Goal: Task Accomplishment & Management: Complete application form

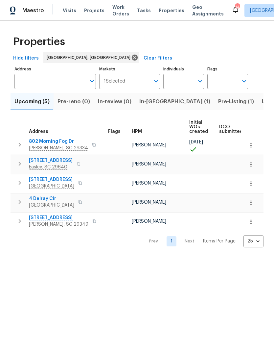
click at [66, 179] on span "272 Stonewood Crossing Dr" at bounding box center [51, 179] width 45 height 7
click at [47, 200] on span "4 Delray Cir" at bounding box center [51, 198] width 45 height 7
click at [66, 218] on span "466 Pleasant Green Dr" at bounding box center [58, 217] width 59 height 7
click at [152, 96] on button "In-reno (1)" at bounding box center [174, 101] width 79 height 17
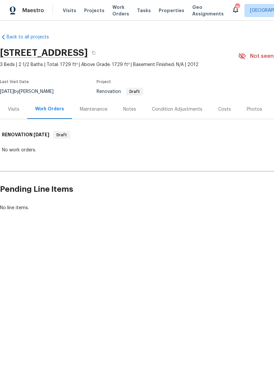
click at [124, 113] on div "Notes" at bounding box center [129, 109] width 13 height 7
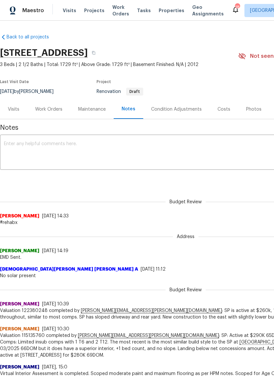
click at [52, 113] on div "Work Orders" at bounding box center [48, 109] width 27 height 7
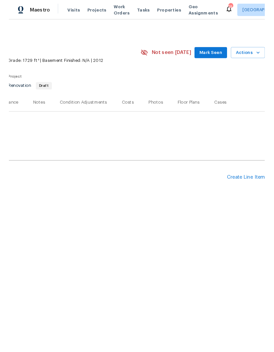
scroll to position [0, 97]
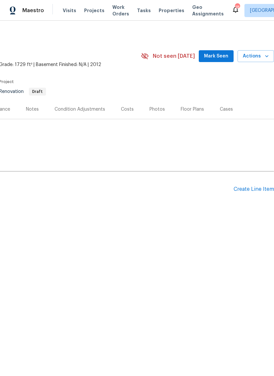
click at [243, 193] on div "Create Line Item" at bounding box center [254, 189] width 40 height 6
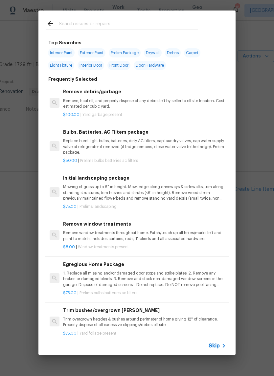
click at [142, 18] on div at bounding box center [122, 24] width 168 height 26
click at [80, 25] on input "text" at bounding box center [128, 25] width 139 height 10
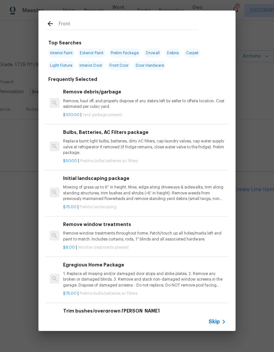
type input "Front"
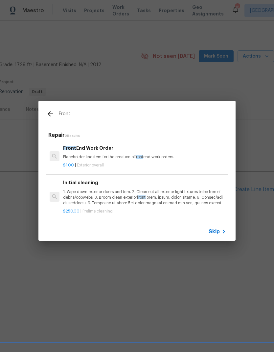
click at [96, 155] on p "Placeholder line item for the creation of front end work orders." at bounding box center [144, 157] width 163 height 6
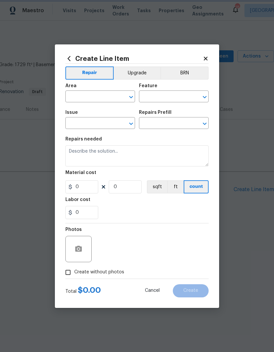
type input "Overall Exterior"
type input "Front End Work Order $1.00"
type textarea "Placeholder line item for the creation of front end work orders."
type input "1"
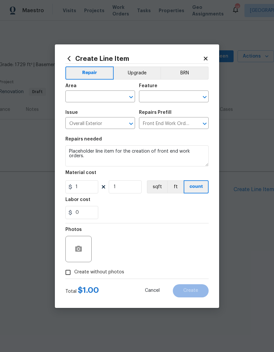
click at [103, 93] on input "text" at bounding box center [90, 97] width 51 height 10
click at [97, 121] on li "Interior Overall" at bounding box center [100, 122] width 70 height 11
type input "Interior Overall"
click at [169, 97] on input "text" at bounding box center [164, 97] width 51 height 10
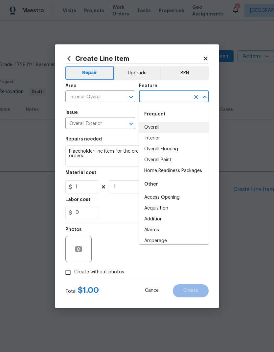
click at [153, 126] on li "Overall" at bounding box center [174, 127] width 70 height 11
type input "Overall"
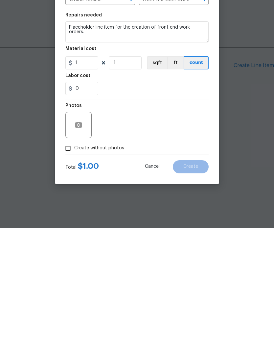
click at [68, 266] on input "Create without photos" at bounding box center [68, 272] width 12 height 12
checkbox input "true"
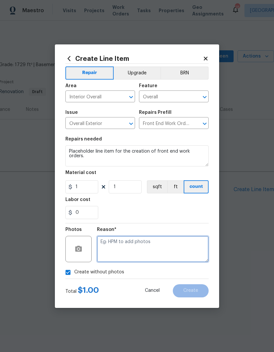
click at [148, 251] on textarea at bounding box center [153, 249] width 112 height 26
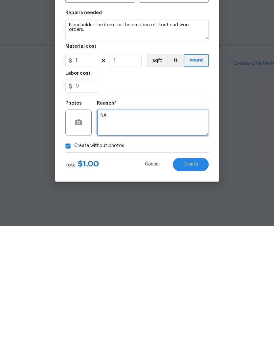
type textarea "NA"
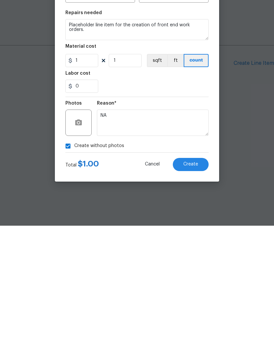
click at [190, 284] on button "Create" at bounding box center [191, 290] width 36 height 13
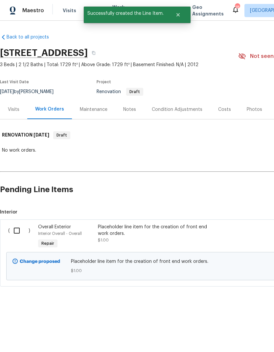
scroll to position [0, 0]
click at [18, 237] on input "checkbox" at bounding box center [19, 230] width 19 height 14
checkbox input "true"
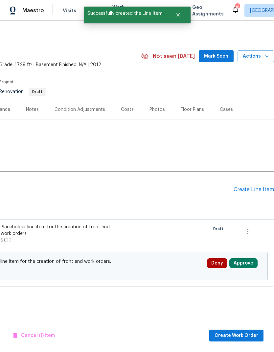
scroll to position [0, 97]
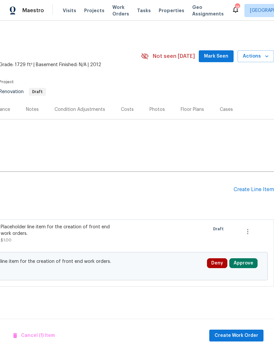
click at [245, 193] on div "Create Line Item" at bounding box center [254, 189] width 40 height 6
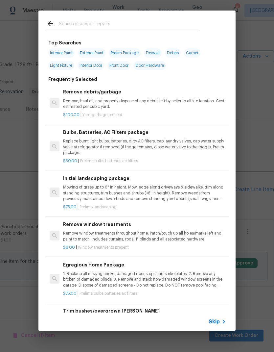
click at [133, 15] on div at bounding box center [122, 24] width 168 height 26
click at [74, 18] on div at bounding box center [122, 24] width 168 height 26
click at [66, 20] on input "text" at bounding box center [128, 25] width 139 height 10
type input "Front"
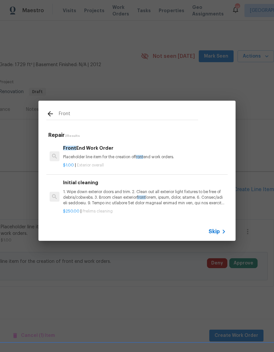
click at [101, 157] on p "Placeholder line item for the creation of front end work orders." at bounding box center [144, 157] width 163 height 6
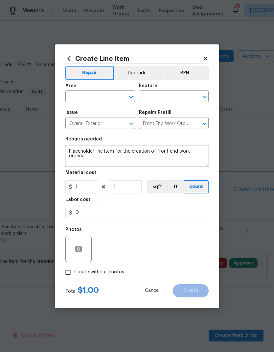
click at [97, 152] on textarea "Placeholder line item for the creation of front end work orders." at bounding box center [136, 155] width 143 height 21
click at [94, 95] on input "text" at bounding box center [90, 97] width 51 height 10
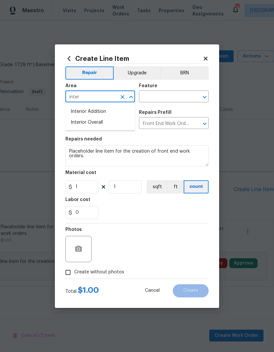
click at [98, 122] on li "Interior Overall" at bounding box center [100, 122] width 70 height 11
type input "Interior Overall"
click at [170, 94] on input "text" at bounding box center [164, 97] width 51 height 10
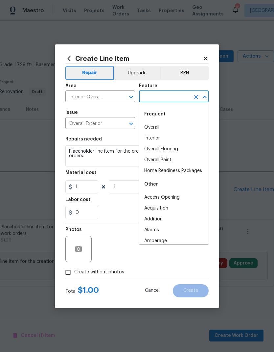
click at [153, 127] on li "Overall" at bounding box center [174, 127] width 70 height 11
type input "Overall"
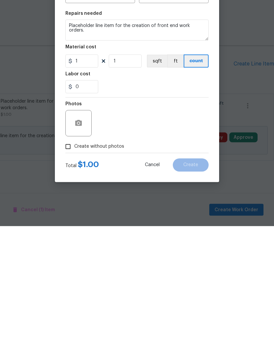
click at [69, 266] on input "Create without photos" at bounding box center [68, 272] width 12 height 12
checkbox input "true"
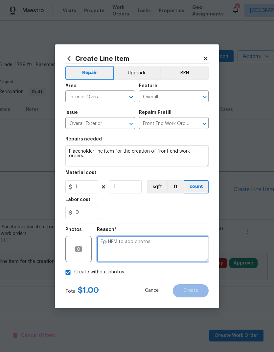
click at [126, 249] on textarea at bounding box center [153, 249] width 112 height 26
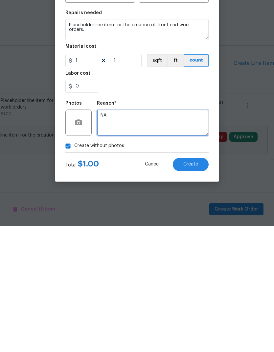
type textarea "NA"
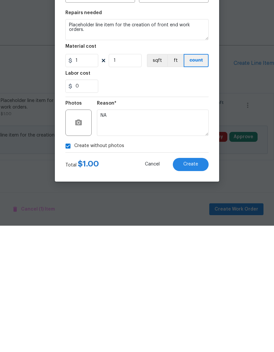
click at [189, 284] on button "Create" at bounding box center [191, 290] width 36 height 13
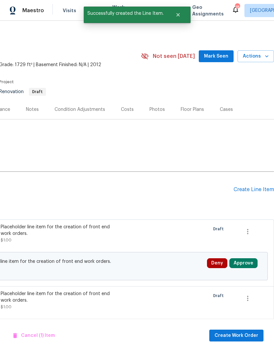
click at [240, 193] on div "Create Line Item" at bounding box center [254, 189] width 40 height 6
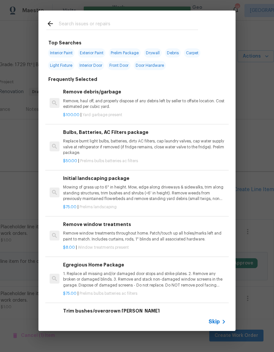
click at [256, 80] on div "Top Searches Interior Paint Exterior Paint Prelim Package Drywall Debris Carpet…" at bounding box center [137, 170] width 274 height 341
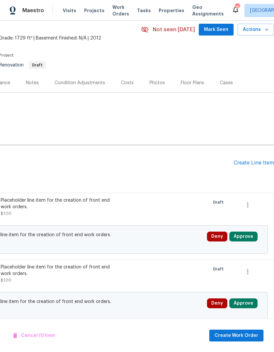
scroll to position [27, 97]
click at [246, 209] on icon "button" at bounding box center [248, 205] width 8 height 8
click at [251, 213] on li "Cancel" at bounding box center [252, 211] width 25 height 11
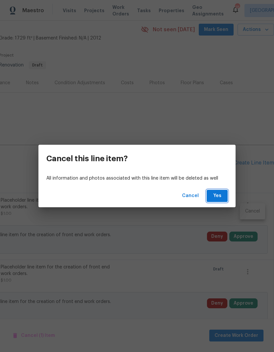
click at [215, 195] on span "Yes" at bounding box center [217, 196] width 11 height 8
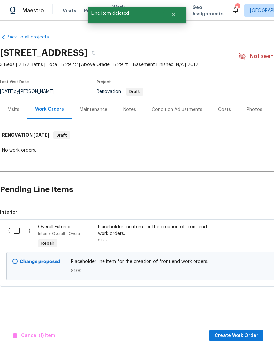
scroll to position [0, 0]
click at [19, 237] on input "checkbox" at bounding box center [19, 230] width 19 height 14
checkbox input "true"
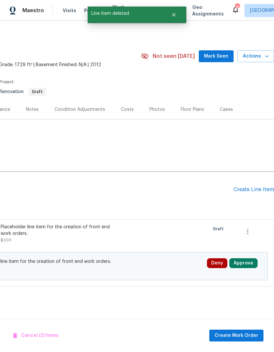
scroll to position [0, 97]
click at [248, 193] on div "Create Line Item" at bounding box center [254, 189] width 40 height 6
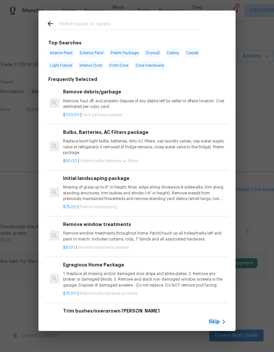
click at [16, 176] on div "Top Searches Interior Paint Exterior Paint Prelim Package Drywall Debris Carpet…" at bounding box center [137, 170] width 274 height 341
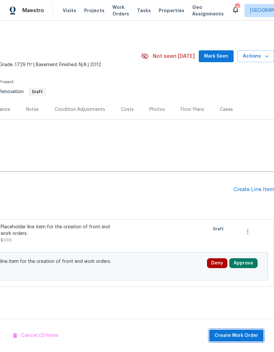
click at [245, 341] on button "Create Work Order" at bounding box center [236, 335] width 54 height 12
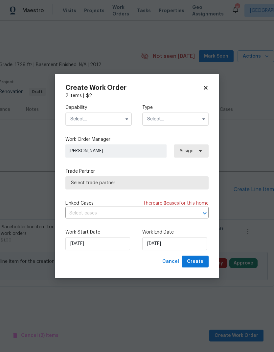
click at [106, 117] on input "text" at bounding box center [98, 118] width 66 height 13
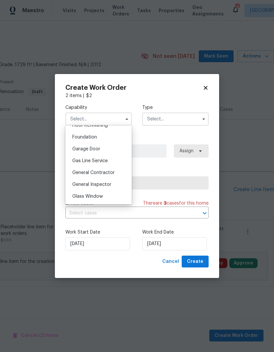
scroll to position [277, 0]
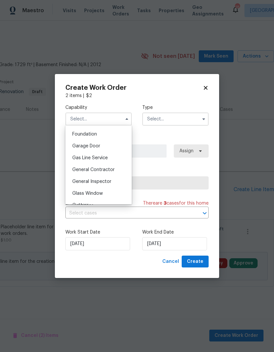
click at [106, 175] on div "General Contractor" at bounding box center [98, 170] width 63 height 12
type input "General Contractor"
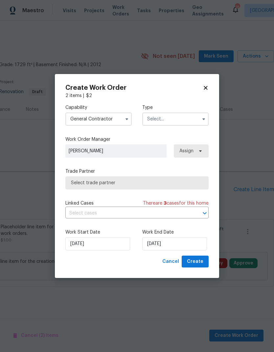
click at [177, 120] on input "text" at bounding box center [175, 118] width 66 height 13
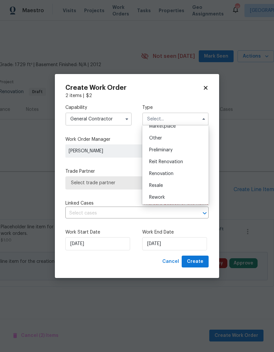
scroll to position [125, 0]
click at [171, 171] on span "Renovation" at bounding box center [161, 173] width 24 height 5
type input "Renovation"
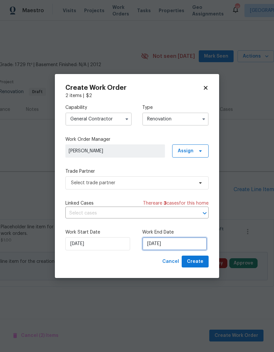
click at [168, 243] on input "8/20/2025" at bounding box center [174, 243] width 65 height 13
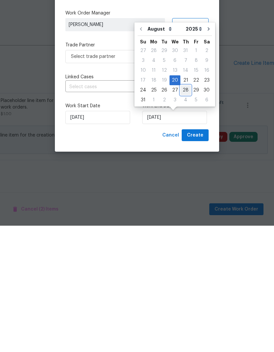
click at [185, 212] on div "28" at bounding box center [185, 216] width 11 height 9
type input "8/28/2025"
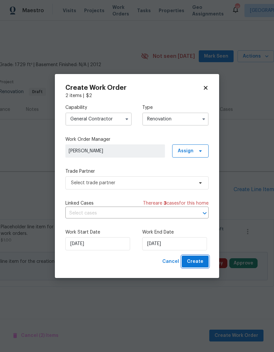
click at [200, 267] on button "Create" at bounding box center [195, 261] width 27 height 12
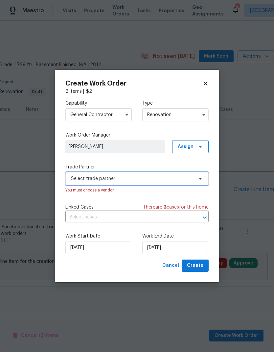
click at [146, 175] on span "Select trade partner" at bounding box center [132, 178] width 123 height 7
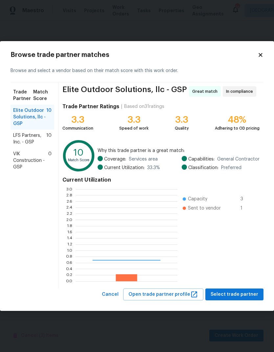
scroll to position [92, 102]
click at [36, 135] on span "LFS Partners, Inc. - GSP" at bounding box center [29, 138] width 33 height 13
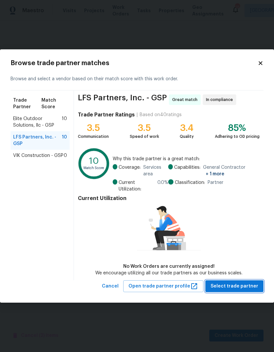
click at [240, 288] on span "Select trade partner" at bounding box center [235, 286] width 48 height 8
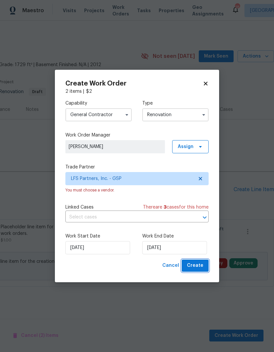
click at [195, 268] on span "Create" at bounding box center [195, 265] width 16 height 8
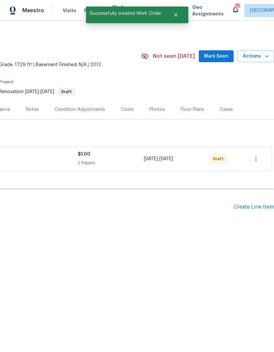
scroll to position [0, 97]
click at [252, 163] on icon "button" at bounding box center [256, 159] width 8 height 8
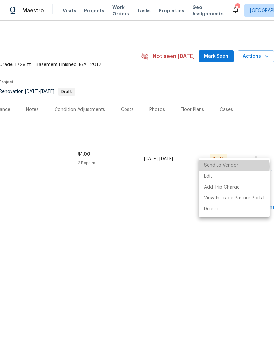
click at [228, 167] on li "Send to Vendor" at bounding box center [234, 165] width 71 height 11
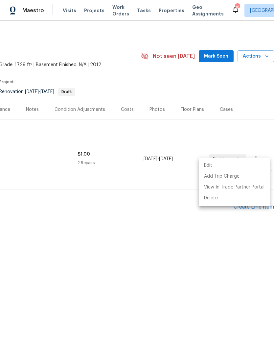
click at [127, 139] on div at bounding box center [137, 176] width 274 height 352
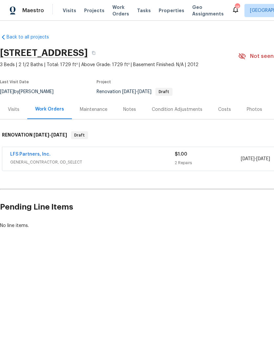
scroll to position [0, 0]
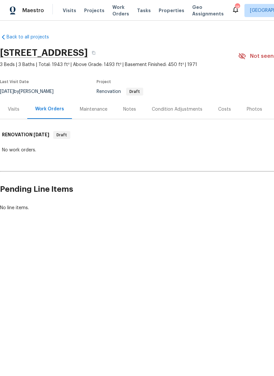
click at [129, 109] on div "Notes" at bounding box center [129, 109] width 13 height 7
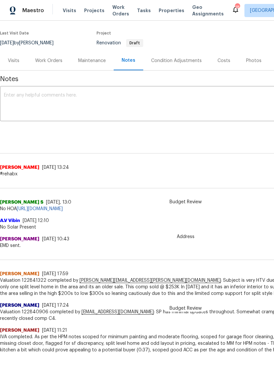
scroll to position [49, 0]
click at [50, 64] on div "Work Orders" at bounding box center [48, 60] width 43 height 19
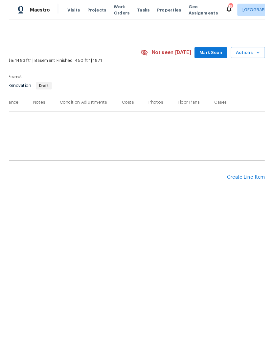
scroll to position [0, 97]
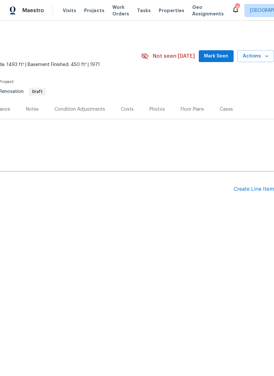
click at [252, 192] on div "Create Line Item" at bounding box center [254, 189] width 40 height 6
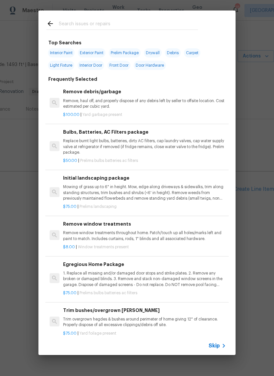
click at [110, 22] on input "text" at bounding box center [128, 25] width 139 height 10
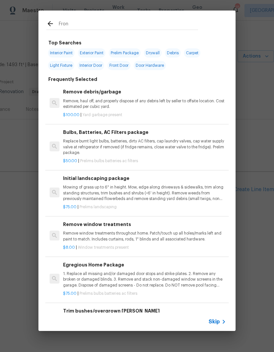
type input "Front"
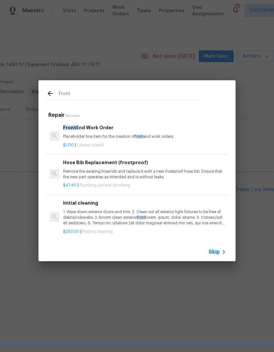
click at [110, 133] on div "Front End Work Order Placeholder line item for the creation of front end work o…" at bounding box center [144, 132] width 163 height 16
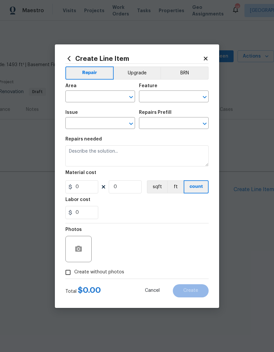
type input "Overall Exterior"
type input "Front End Work Order $1.00"
type textarea "Placeholder line item for the creation of front end work orders."
type input "1"
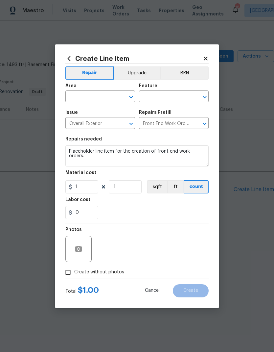
click at [115, 132] on span "Issue Overall Exterior ​" at bounding box center [100, 119] width 70 height 27
click at [98, 96] on input "text" at bounding box center [90, 97] width 51 height 10
click at [92, 125] on li "Interior Overall" at bounding box center [100, 122] width 70 height 11
type input "Interior Overall"
click at [175, 94] on input "text" at bounding box center [164, 97] width 51 height 10
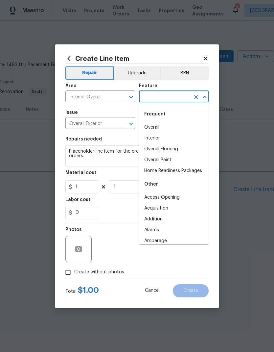
click at [156, 124] on li "Overall" at bounding box center [174, 127] width 70 height 11
type input "Overall"
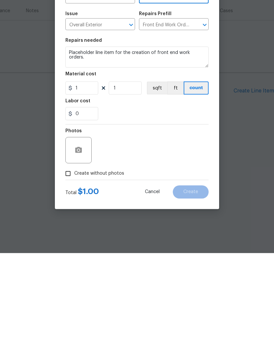
click at [70, 266] on input "Create without photos" at bounding box center [68, 272] width 12 height 12
checkbox input "true"
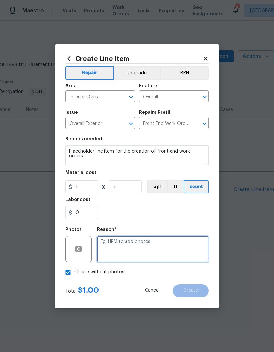
click at [139, 245] on textarea at bounding box center [153, 249] width 112 height 26
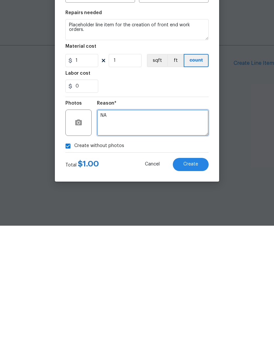
type textarea "NA"
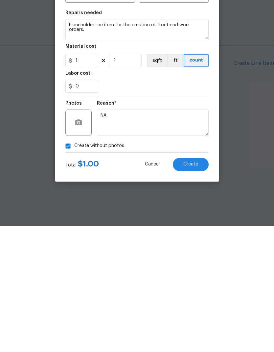
click at [187, 284] on button "Create" at bounding box center [191, 290] width 36 height 13
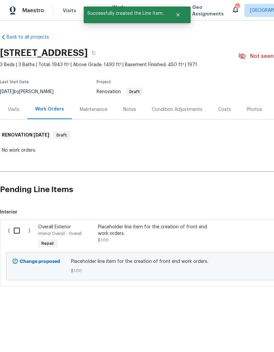
scroll to position [0, 0]
click at [16, 235] on input "checkbox" at bounding box center [19, 230] width 19 height 14
checkbox input "true"
click at [234, 335] on span "Create Work Order" at bounding box center [237, 335] width 44 height 8
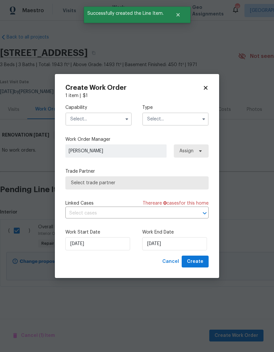
click at [111, 118] on input "text" at bounding box center [98, 118] width 66 height 13
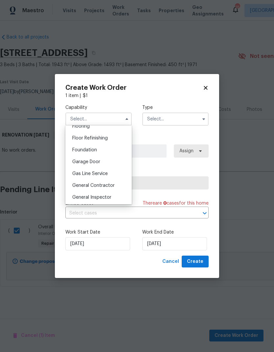
scroll to position [264, 0]
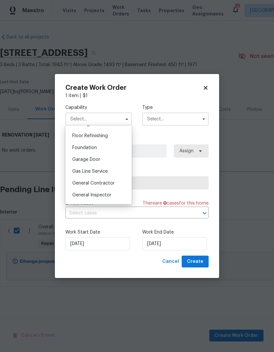
click at [105, 186] on div "General Contractor" at bounding box center [98, 183] width 63 height 12
type input "General Contractor"
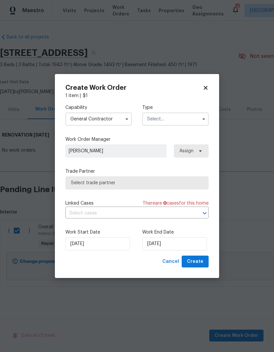
click at [172, 118] on input "text" at bounding box center [175, 118] width 66 height 13
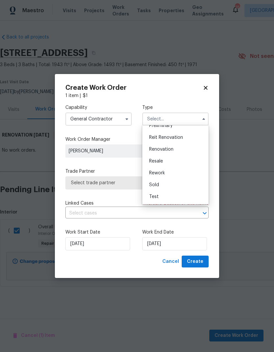
scroll to position [149, 0]
click at [167, 149] on span "Renovation" at bounding box center [161, 149] width 24 height 5
type input "Renovation"
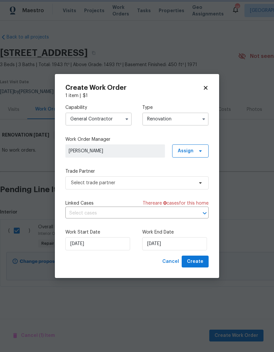
scroll to position [0, 0]
click at [166, 243] on input "8/26/2025" at bounding box center [174, 243] width 65 height 13
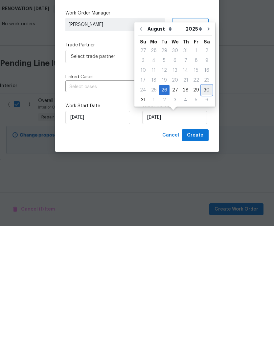
click at [205, 212] on div "30" at bounding box center [206, 216] width 11 height 9
type input "8/30/2025"
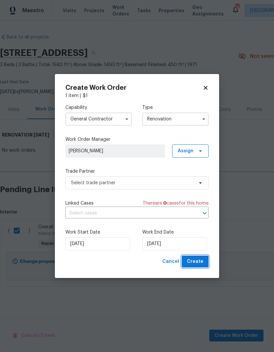
click at [198, 259] on span "Create" at bounding box center [195, 261] width 16 height 8
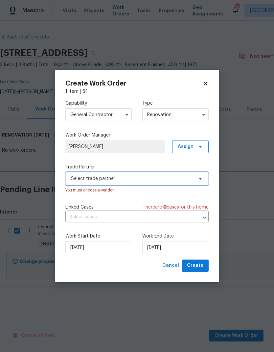
click at [130, 183] on span "Select trade partner" at bounding box center [136, 178] width 143 height 13
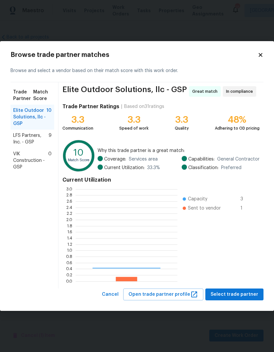
scroll to position [92, 102]
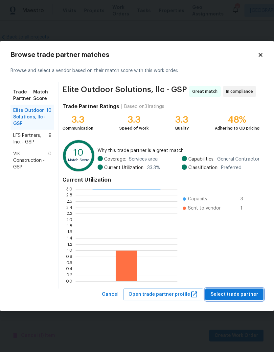
click at [242, 292] on span "Select trade partner" at bounding box center [235, 294] width 48 height 8
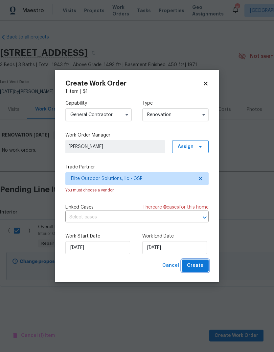
click at [201, 263] on span "Create" at bounding box center [195, 265] width 16 height 8
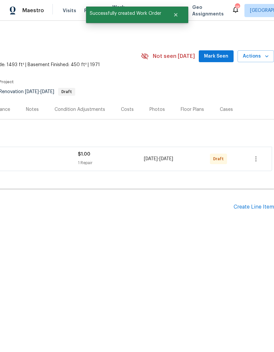
scroll to position [0, 97]
click at [258, 159] on icon "button" at bounding box center [256, 159] width 8 height 8
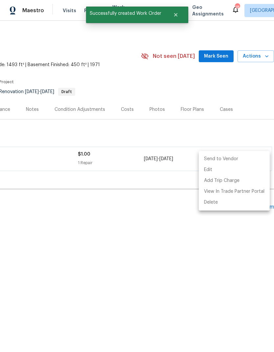
click at [225, 160] on li "Send to Vendor" at bounding box center [234, 158] width 71 height 11
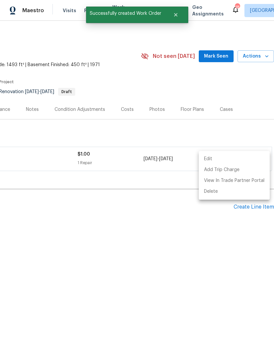
click at [220, 88] on div at bounding box center [137, 176] width 274 height 352
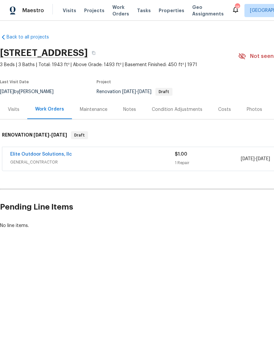
scroll to position [0, 0]
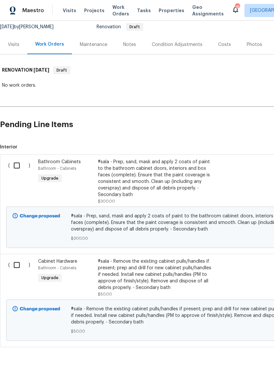
scroll to position [65, 0]
click at [18, 164] on input "checkbox" at bounding box center [19, 166] width 19 height 14
checkbox input "true"
click at [16, 265] on input "checkbox" at bounding box center [19, 265] width 19 height 14
checkbox input "true"
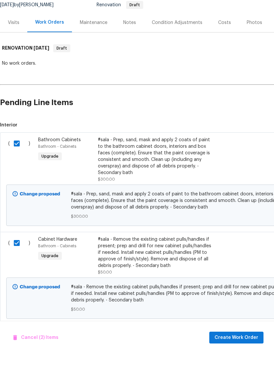
scroll to position [16, 0]
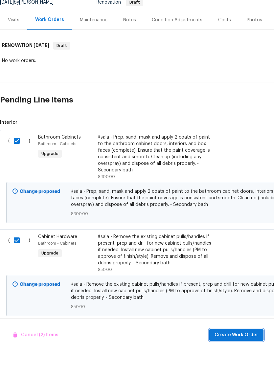
click at [239, 356] on span "Create Work Order" at bounding box center [237, 360] width 44 height 8
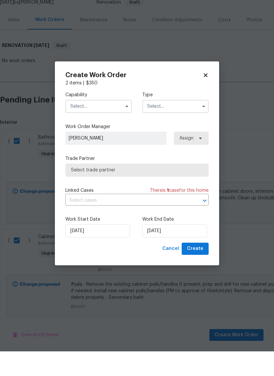
click at [108, 125] on input "text" at bounding box center [98, 131] width 66 height 13
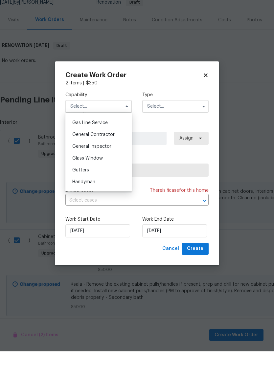
scroll to position [299, 0]
click at [104, 158] on span "General Contractor" at bounding box center [93, 160] width 42 height 5
type input "General Contractor"
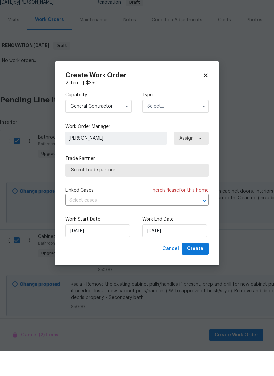
click at [181, 125] on input "text" at bounding box center [175, 131] width 66 height 13
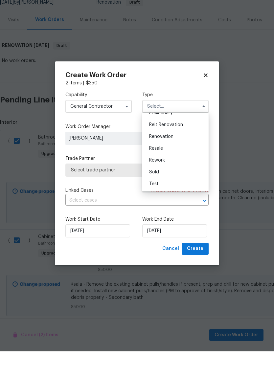
scroll to position [149, 0]
click at [167, 155] on div "Renovation" at bounding box center [175, 161] width 63 height 12
type input "Renovation"
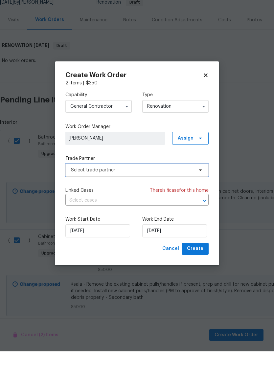
click at [174, 192] on span "Select trade partner" at bounding box center [132, 195] width 123 height 7
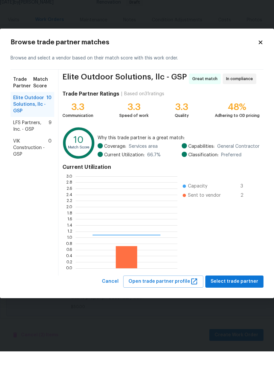
scroll to position [92, 102]
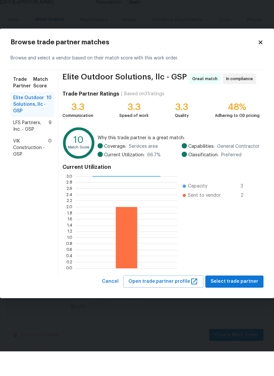
click at [29, 163] on span "VIK Construction - GSP" at bounding box center [30, 173] width 35 height 20
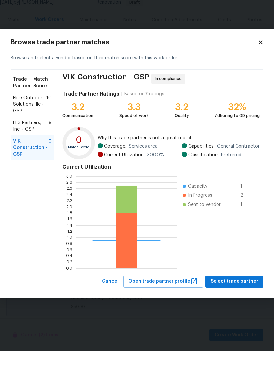
click at [238, 302] on span "Select trade partner" at bounding box center [235, 306] width 48 height 8
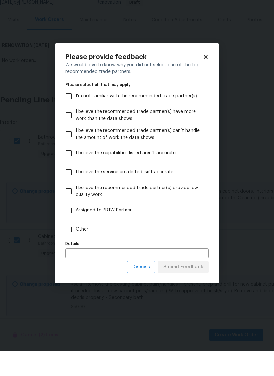
click at [63, 247] on input "Other" at bounding box center [69, 254] width 14 height 14
checkbox input "true"
click at [190, 288] on span "Submit Feedback" at bounding box center [183, 292] width 40 height 8
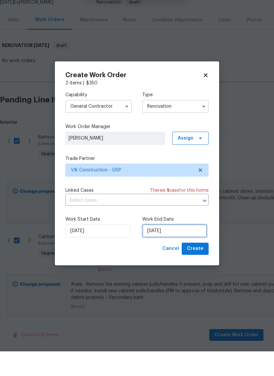
click at [172, 249] on input "[DATE]" at bounding box center [174, 255] width 65 height 13
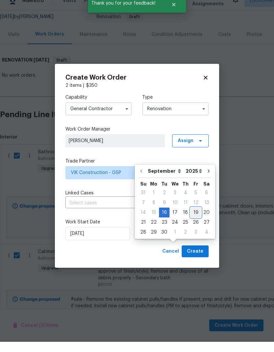
click at [196, 218] on div "19" at bounding box center [196, 222] width 11 height 9
type input "[DATE]"
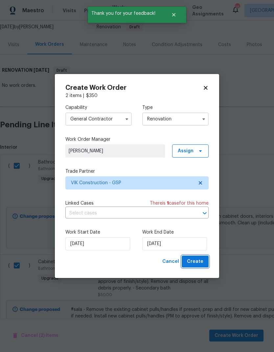
click at [198, 266] on span "Create" at bounding box center [195, 261] width 16 height 8
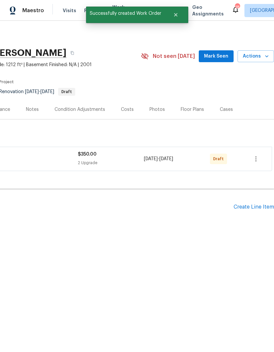
scroll to position [0, 97]
click at [255, 164] on button "button" at bounding box center [256, 159] width 16 height 16
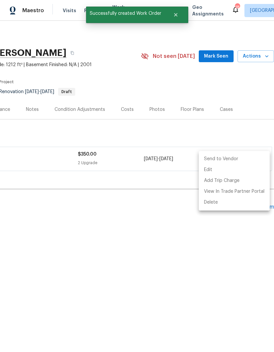
click at [224, 162] on li "Send to Vendor" at bounding box center [234, 158] width 71 height 11
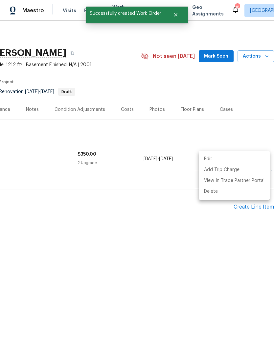
click at [217, 87] on div at bounding box center [137, 176] width 274 height 352
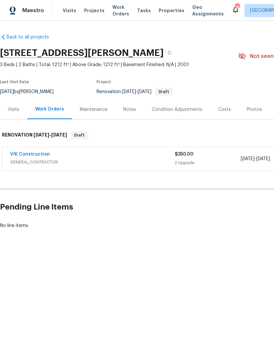
scroll to position [0, 0]
